Goal: Task Accomplishment & Management: Complete application form

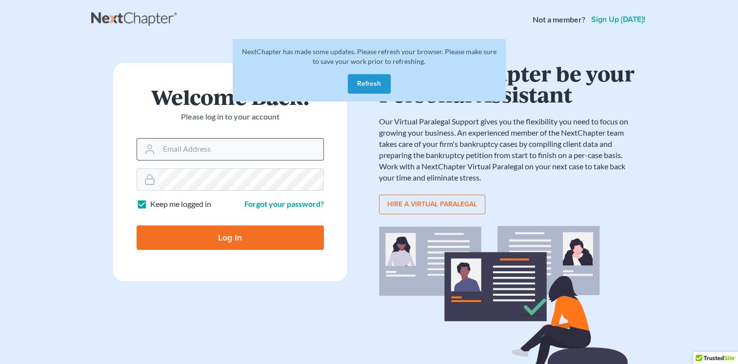
click at [225, 158] on input "Email Address" at bounding box center [241, 149] width 164 height 21
type input "[EMAIL_ADDRESS][DOMAIN_NAME]"
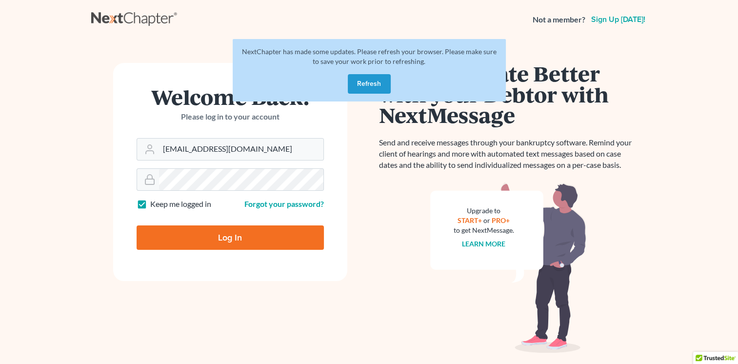
click at [367, 82] on button "Refresh" at bounding box center [369, 84] width 43 height 20
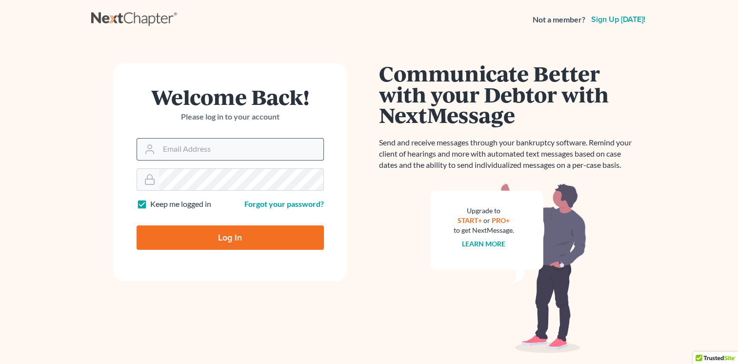
click at [246, 152] on input "Email Address" at bounding box center [241, 149] width 164 height 21
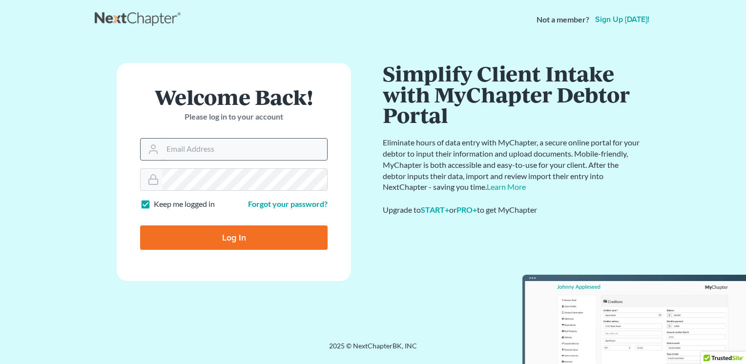
type input "[EMAIL_ADDRESS][DOMAIN_NAME]"
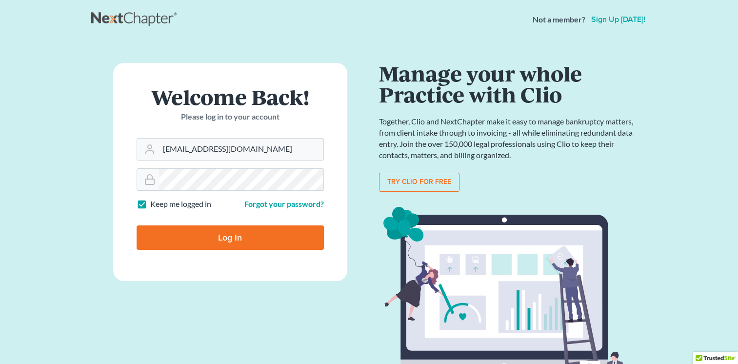
click at [246, 241] on input "Log In" at bounding box center [230, 238] width 187 height 24
type input "Thinking..."
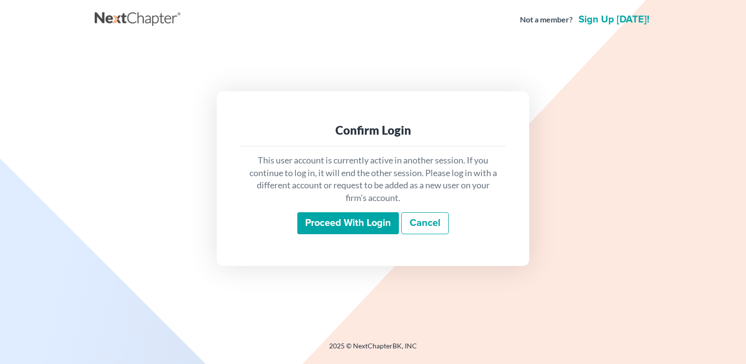
click at [360, 221] on input "Proceed with login" at bounding box center [348, 223] width 102 height 22
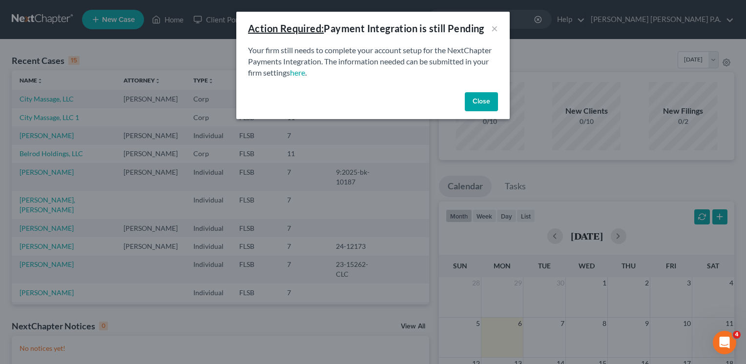
click at [482, 104] on button "Close" at bounding box center [481, 102] width 33 height 20
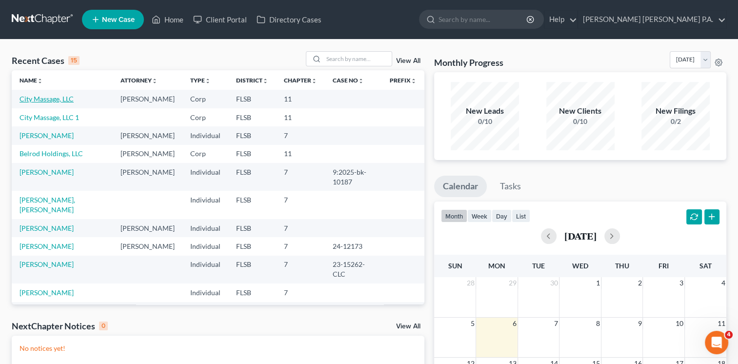
click at [53, 101] on link "City Massage, LLC" at bounding box center [47, 99] width 54 height 8
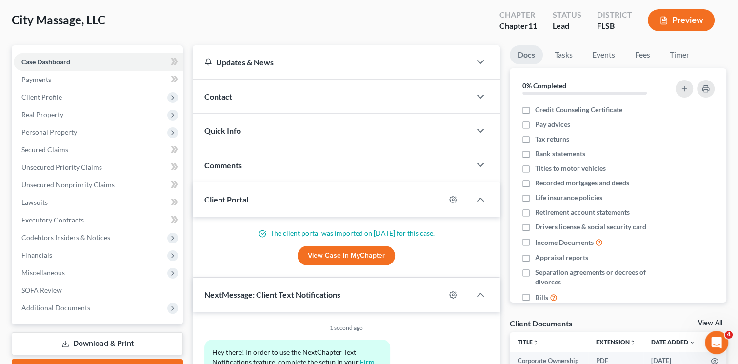
scroll to position [35, 0]
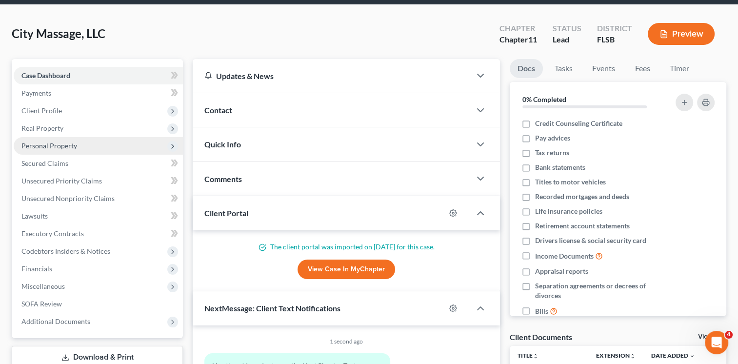
click at [87, 148] on span "Personal Property" at bounding box center [98, 146] width 169 height 18
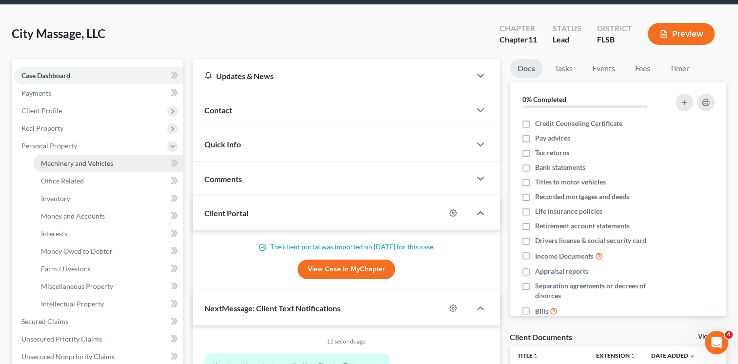
click at [85, 165] on span "Machinery and Vehicles" at bounding box center [77, 163] width 72 height 8
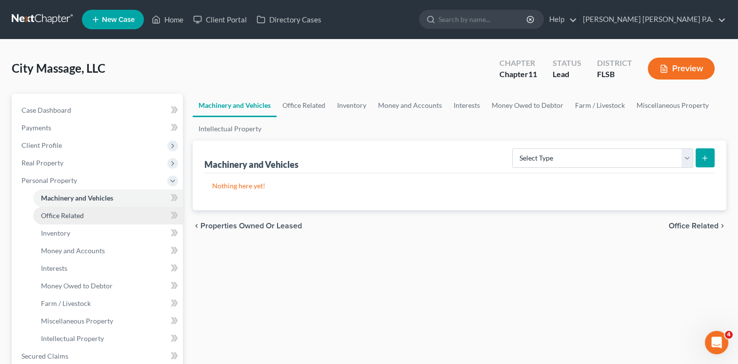
click at [101, 210] on link "Office Related" at bounding box center [108, 216] width 150 height 18
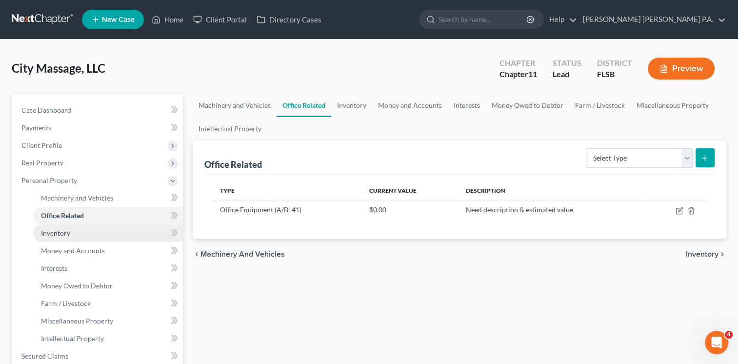
click at [98, 233] on link "Inventory" at bounding box center [108, 234] width 150 height 18
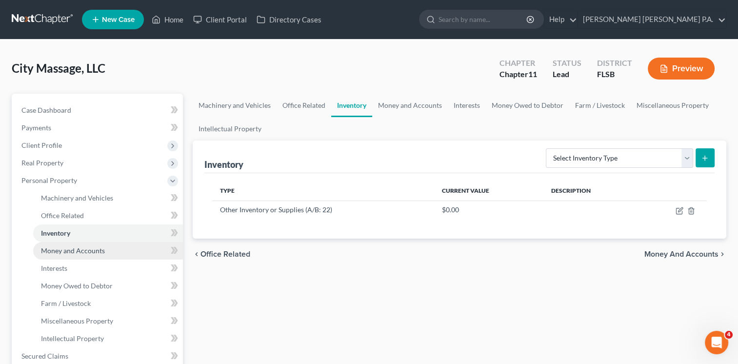
click at [96, 249] on span "Money and Accounts" at bounding box center [73, 250] width 64 height 8
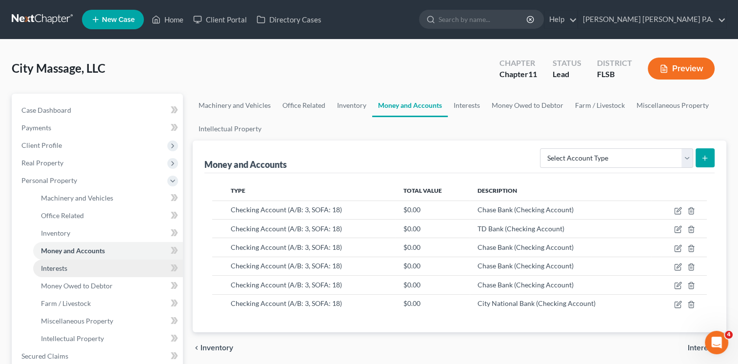
click at [88, 267] on link "Interests" at bounding box center [108, 269] width 150 height 18
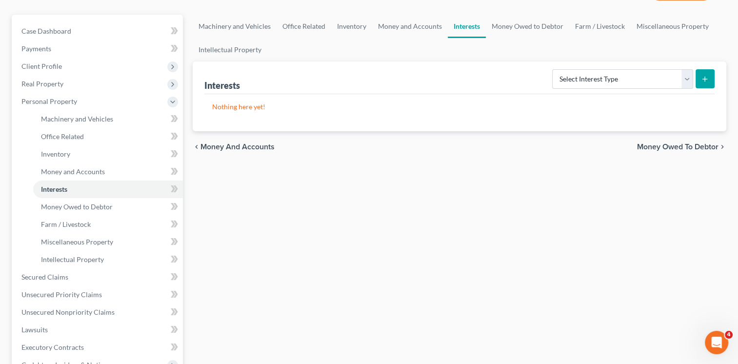
scroll to position [84, 0]
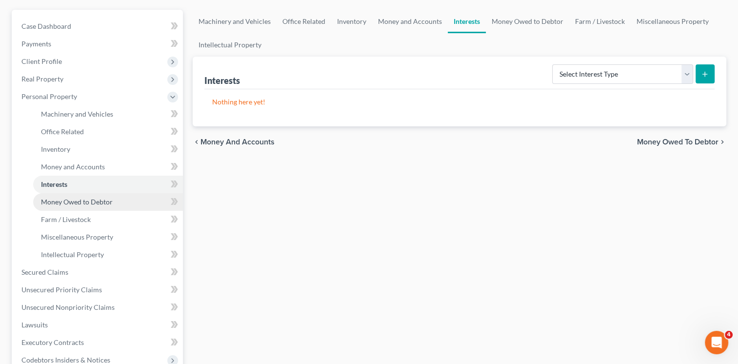
click at [98, 201] on span "Money Owed to Debtor" at bounding box center [77, 202] width 72 height 8
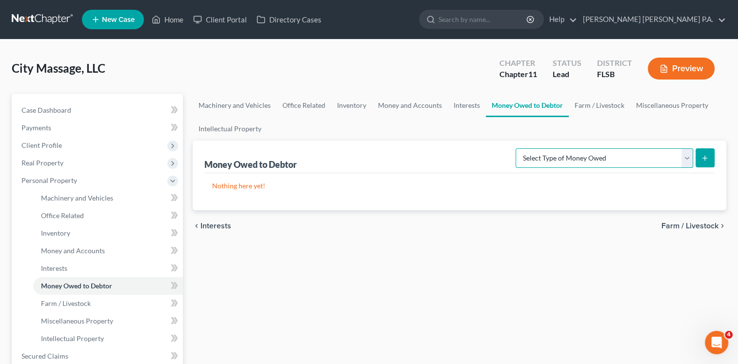
click at [576, 157] on select "Select Type of Money Owed Accounts Receivable (A/B: 11) Causes of Action Agains…" at bounding box center [605, 158] width 178 height 20
select select "notes_receivable"
click at [518, 148] on select "Select Type of Money Owed Accounts Receivable (A/B: 11) Causes of Action Agains…" at bounding box center [605, 158] width 178 height 20
click at [707, 157] on icon "submit" at bounding box center [705, 158] width 8 height 8
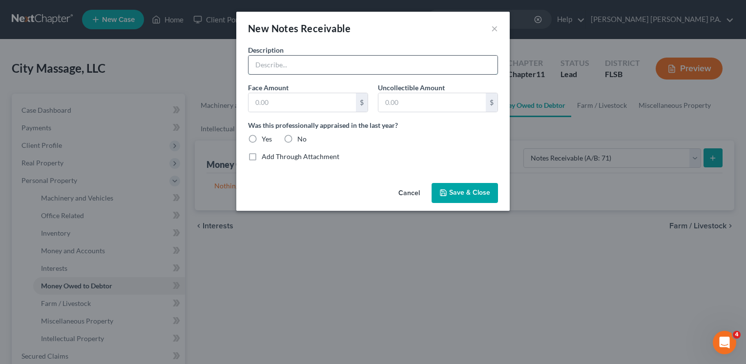
click at [341, 65] on input "text" at bounding box center [372, 65] width 249 height 19
type input "Loan to [PERSON_NAME]???"
click at [334, 103] on input "text" at bounding box center [301, 102] width 107 height 19
type input "179,000"
click at [297, 136] on label "No" at bounding box center [301, 139] width 9 height 10
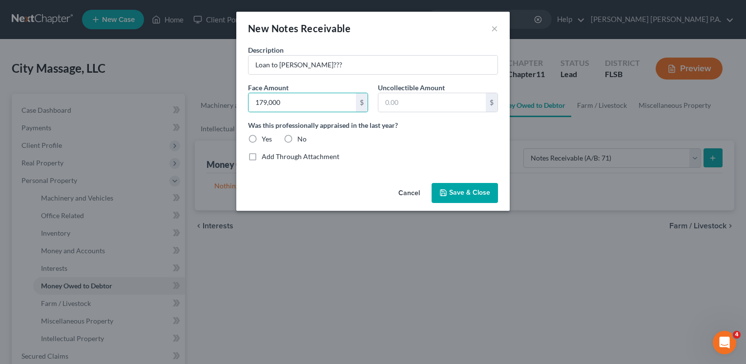
click at [301, 136] on input "No" at bounding box center [304, 137] width 6 height 6
radio input "true"
click at [449, 194] on button "Save & Close" at bounding box center [464, 193] width 66 height 21
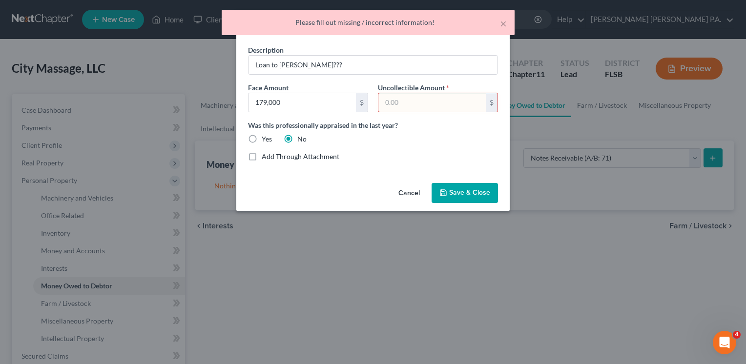
click at [409, 102] on input "text" at bounding box center [431, 102] width 107 height 19
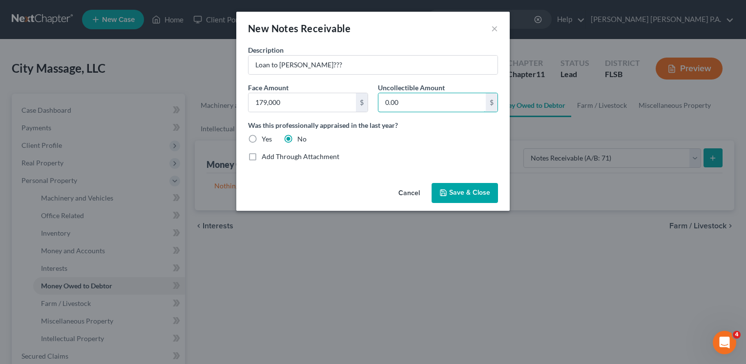
type input "0.00"
click at [452, 193] on span "Save & Close" at bounding box center [469, 193] width 41 height 8
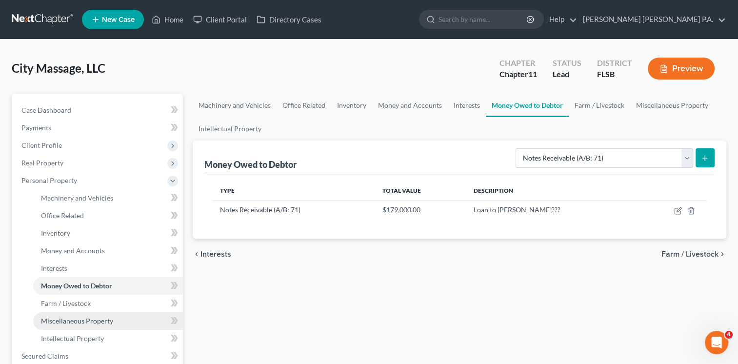
click at [70, 324] on span "Miscellaneous Property" at bounding box center [77, 321] width 72 height 8
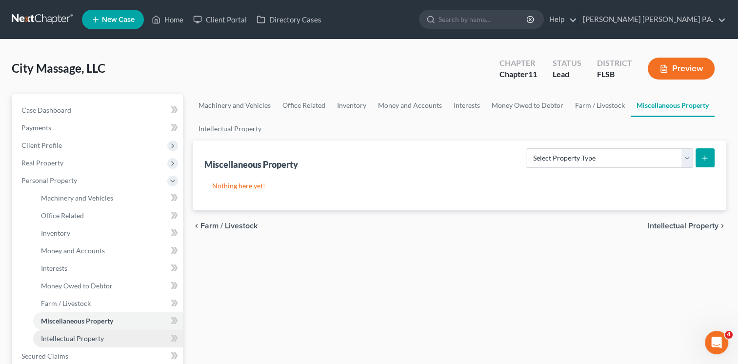
click at [98, 339] on span "Intellectual Property" at bounding box center [72, 338] width 63 height 8
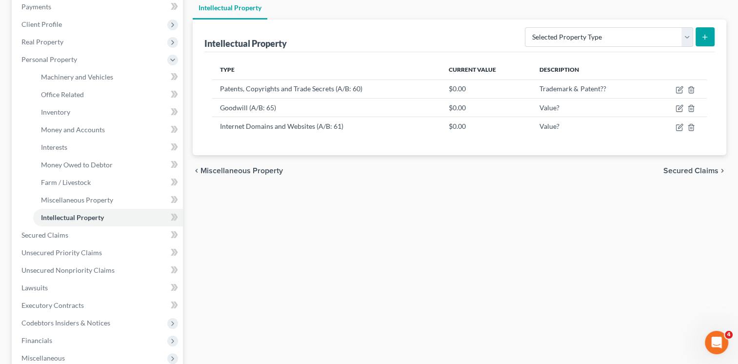
scroll to position [124, 0]
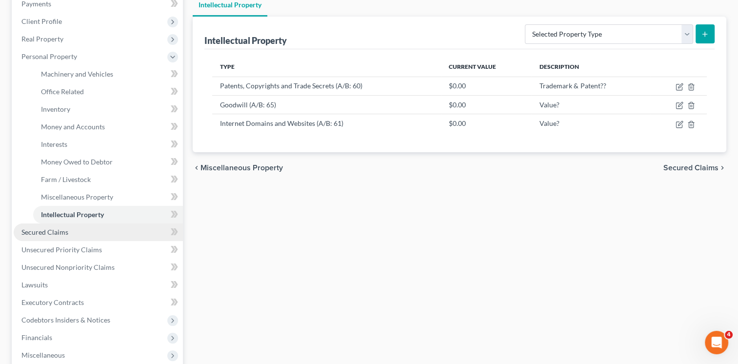
click at [47, 231] on span "Secured Claims" at bounding box center [44, 232] width 47 height 8
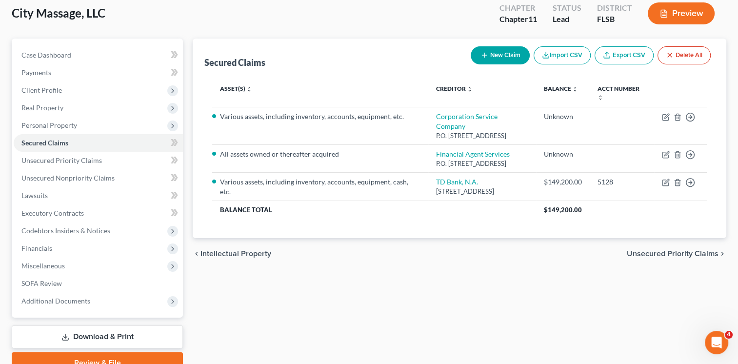
scroll to position [55, 0]
click at [262, 363] on div "Secured Claims New Claim Import CSV Export CSV Delete All Asset(s) expand_more …" at bounding box center [460, 206] width 544 height 335
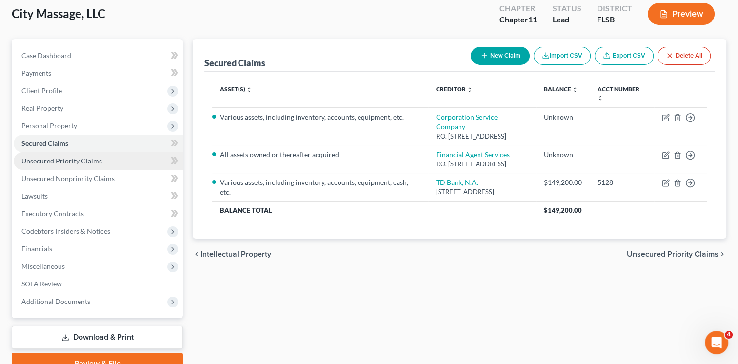
click at [53, 164] on span "Unsecured Priority Claims" at bounding box center [61, 161] width 81 height 8
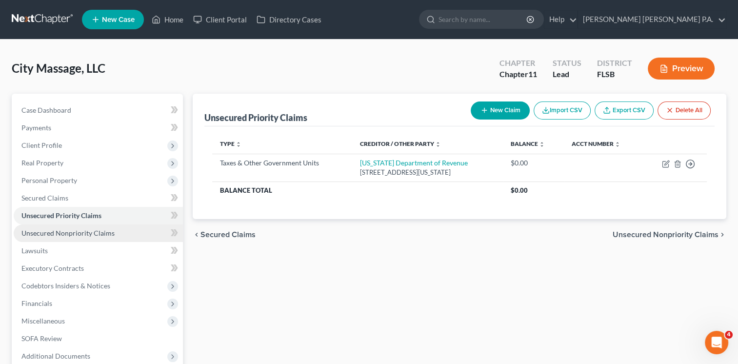
click at [66, 239] on link "Unsecured Nonpriority Claims" at bounding box center [98, 234] width 169 height 18
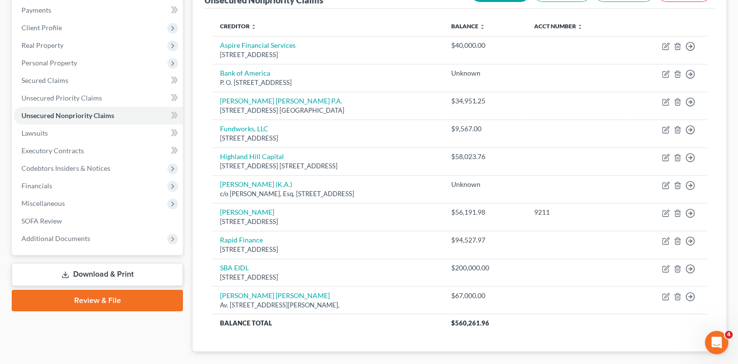
scroll to position [119, 0]
